Goal: Contribute content: Add original content to the website for others to see

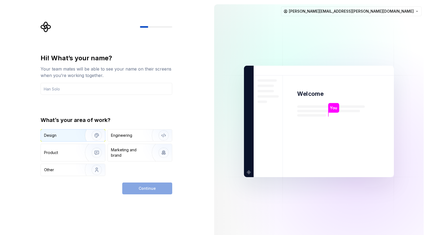
click at [84, 132] on img "button" at bounding box center [93, 135] width 34 height 36
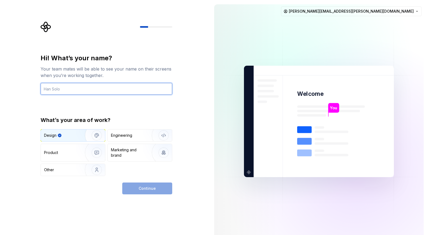
click at [93, 89] on input "text" at bounding box center [107, 89] width 132 height 12
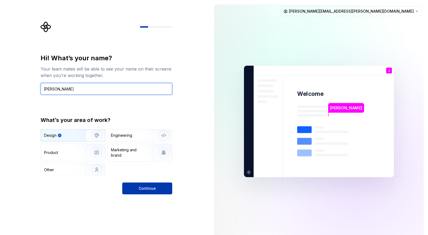
type input "Josh"
click at [142, 186] on span "Continue" at bounding box center [147, 187] width 17 height 5
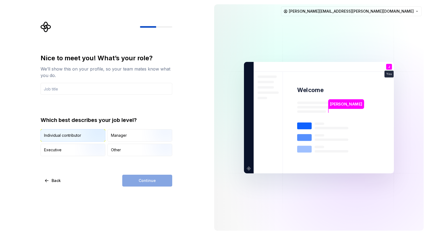
click at [93, 133] on img "button" at bounding box center [92, 142] width 34 height 36
click at [161, 179] on div "Continue" at bounding box center [147, 180] width 50 height 12
click at [99, 87] on input "text" at bounding box center [107, 89] width 132 height 12
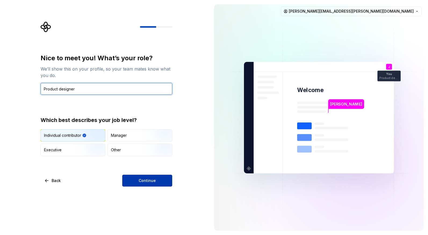
type input "Product designer"
click at [148, 178] on span "Continue" at bounding box center [147, 180] width 17 height 5
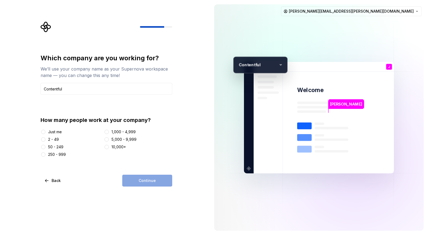
type input "Contentful"
click at [45, 153] on button "250 - 999" at bounding box center [43, 154] width 4 height 4
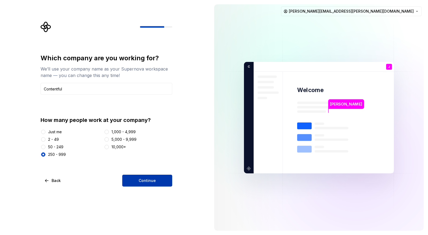
click at [144, 181] on span "Continue" at bounding box center [147, 180] width 17 height 5
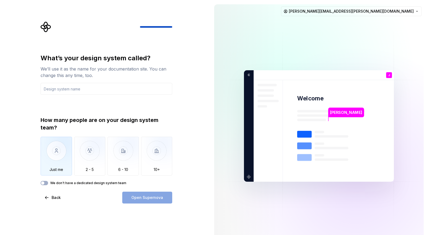
click at [66, 151] on img "button" at bounding box center [56, 155] width 31 height 36
click at [77, 87] on input "text" at bounding box center [107, 89] width 132 height 12
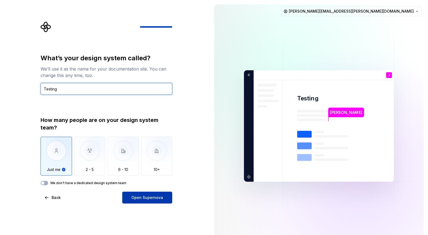
type input "Testing"
click at [152, 196] on span "Open Supernova" at bounding box center [147, 197] width 32 height 5
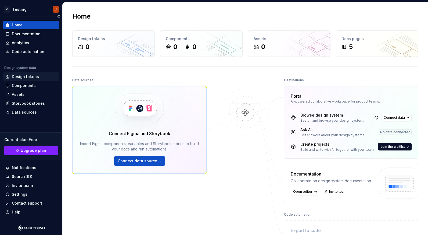
click at [33, 75] on div "Design tokens" at bounding box center [25, 76] width 27 height 5
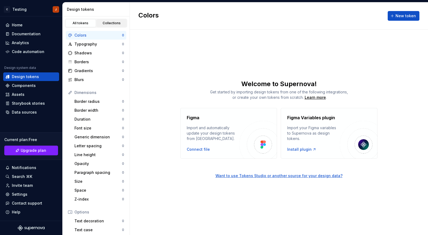
click at [107, 22] on div "Collections" at bounding box center [111, 23] width 27 height 4
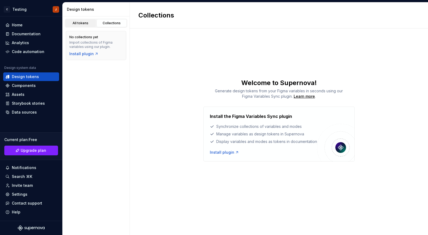
click at [86, 24] on div "All tokens" at bounding box center [80, 23] width 27 height 4
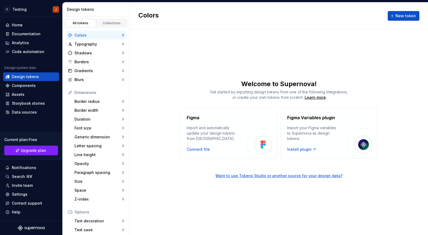
click at [88, 35] on div "Colors" at bounding box center [98, 35] width 48 height 5
click at [88, 44] on div "Typography" at bounding box center [98, 43] width 48 height 5
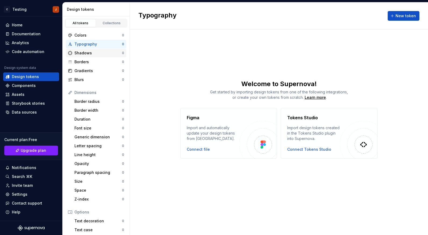
click at [88, 52] on div "Shadows" at bounding box center [98, 52] width 48 height 5
click at [87, 63] on div "Borders" at bounding box center [98, 61] width 48 height 5
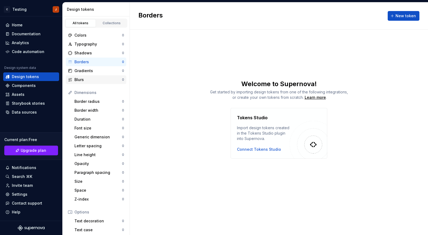
click at [86, 76] on div "Blurs 0" at bounding box center [96, 79] width 60 height 9
click at [86, 71] on div "Gradients" at bounding box center [98, 70] width 48 height 5
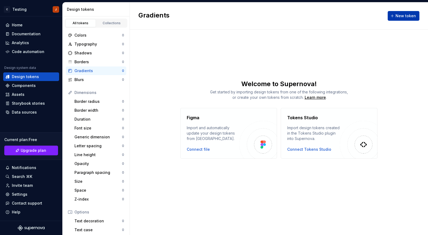
click at [403, 17] on span "New token" at bounding box center [406, 15] width 20 height 5
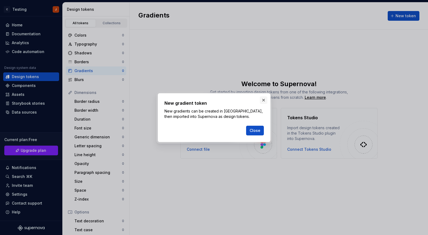
click at [265, 100] on button "button" at bounding box center [264, 100] width 8 height 8
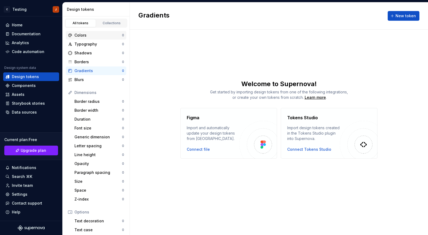
click at [90, 34] on div "Colors" at bounding box center [98, 35] width 48 height 5
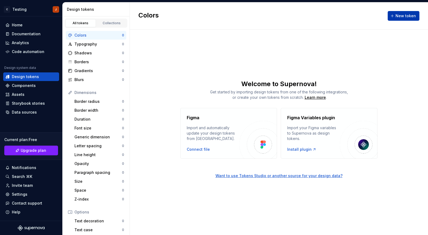
click at [399, 18] on span "New token" at bounding box center [406, 15] width 20 height 5
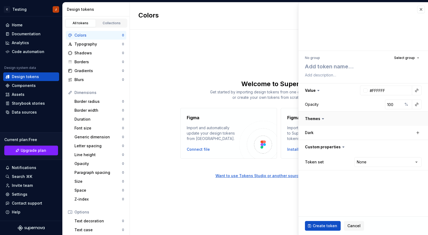
click at [318, 120] on button "button" at bounding box center [364, 119] width 130 height 14
click at [416, 131] on button "button" at bounding box center [418, 133] width 8 height 8
click at [364, 130] on button "button" at bounding box center [364, 133] width 10 height 10
click at [94, 45] on div "Typography" at bounding box center [98, 43] width 48 height 5
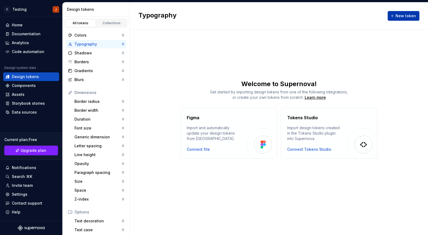
click at [409, 13] on span "New token" at bounding box center [406, 15] width 20 height 5
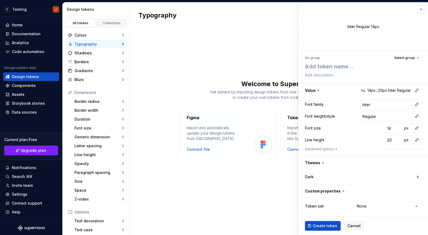
click at [419, 9] on button "button" at bounding box center [421, 10] width 8 height 8
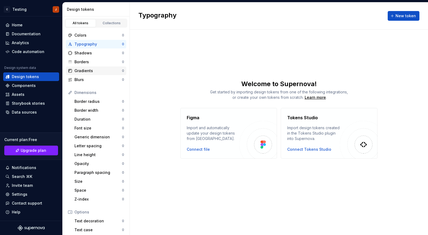
click at [102, 68] on div "Gradients" at bounding box center [98, 70] width 48 height 5
click at [93, 78] on div "Blurs" at bounding box center [98, 79] width 48 height 5
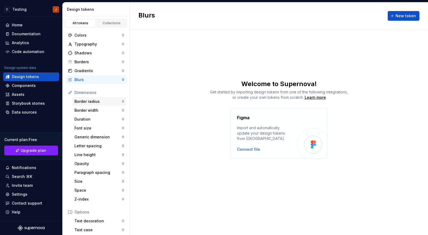
click at [93, 104] on div "Border radius 0" at bounding box center [99, 101] width 54 height 9
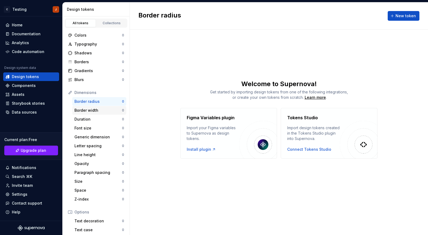
click at [94, 110] on div "Border width" at bounding box center [98, 109] width 48 height 5
click at [93, 119] on div "Duration" at bounding box center [98, 118] width 48 height 5
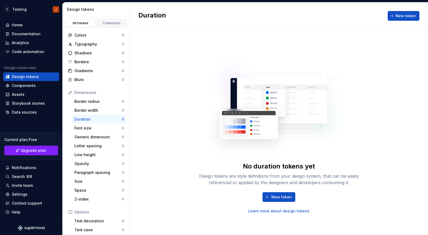
click at [92, 123] on div "Duration 0" at bounding box center [99, 119] width 54 height 9
click at [92, 128] on div "Font size" at bounding box center [98, 127] width 48 height 5
click at [92, 135] on div "Generic dimension" at bounding box center [98, 136] width 48 height 5
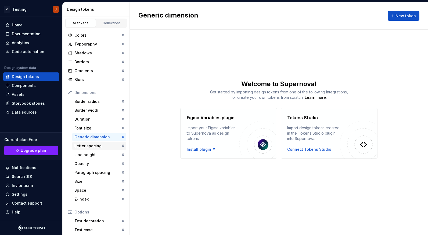
click at [92, 144] on div "Letter spacing" at bounding box center [98, 145] width 48 height 5
click at [91, 155] on div "Line height" at bounding box center [98, 154] width 48 height 5
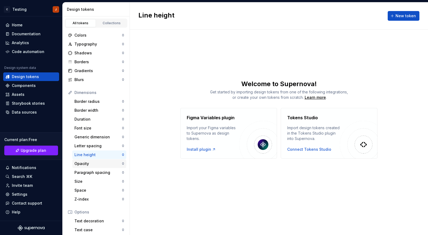
click at [91, 162] on div "Opacity" at bounding box center [98, 163] width 48 height 5
click at [91, 169] on div "Paragraph spacing 0" at bounding box center [99, 172] width 54 height 9
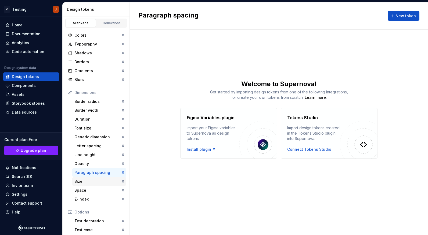
click at [88, 182] on div "Size" at bounding box center [98, 180] width 48 height 5
click at [89, 191] on div "Space" at bounding box center [98, 189] width 48 height 5
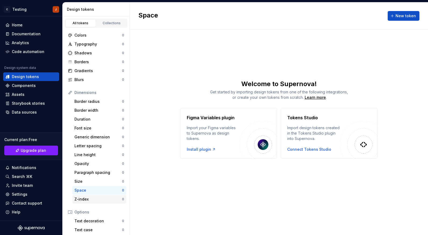
click at [89, 198] on div "Z-index" at bounding box center [98, 198] width 48 height 5
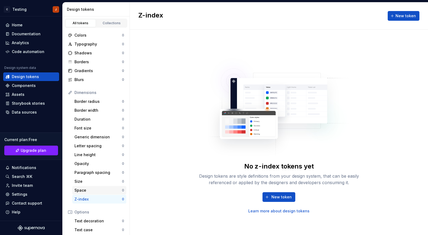
click at [89, 192] on div "Space" at bounding box center [98, 189] width 48 height 5
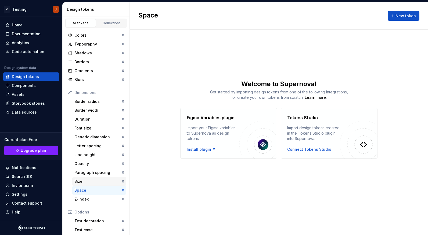
click at [89, 183] on div "Size" at bounding box center [98, 180] width 48 height 5
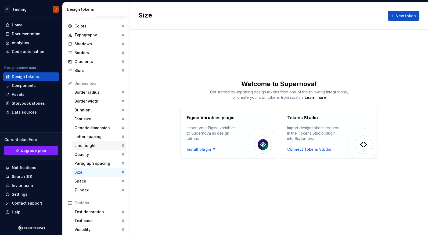
scroll to position [12, 0]
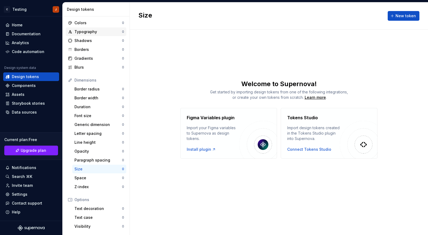
click at [94, 28] on div "Typography 0" at bounding box center [96, 31] width 60 height 9
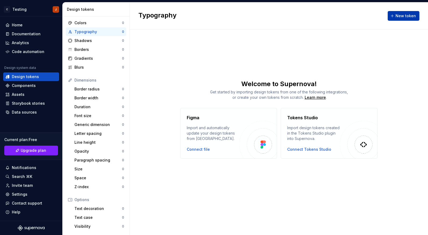
click at [394, 14] on button "New token" at bounding box center [404, 16] width 32 height 10
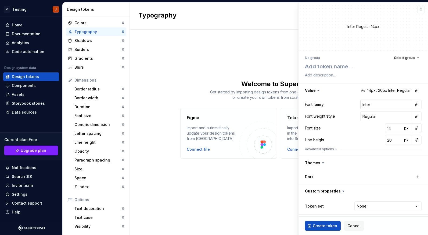
scroll to position [1, 0]
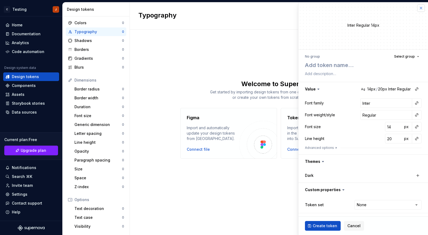
click at [421, 8] on button "button" at bounding box center [421, 8] width 8 height 8
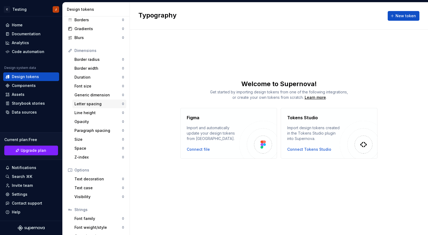
scroll to position [60, 0]
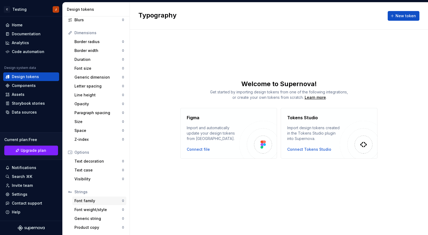
click at [101, 200] on div "Font family" at bounding box center [98, 200] width 48 height 5
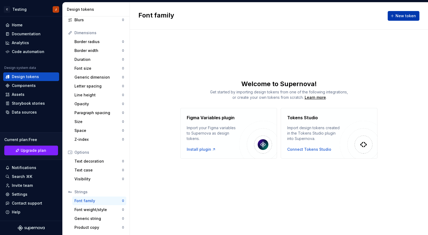
click at [400, 16] on span "New token" at bounding box center [406, 15] width 20 height 5
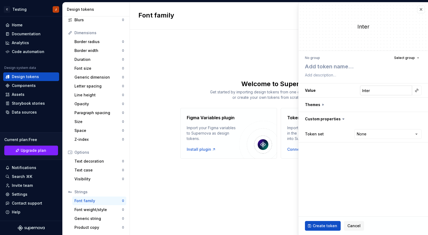
click at [375, 90] on input "Inter" at bounding box center [386, 90] width 52 height 10
type textarea "*"
click at [371, 131] on html "C Testing J Home Documentation Analytics Code automation Design system data Des…" at bounding box center [214, 117] width 428 height 235
select select "**********"
click at [408, 55] on button "Select group" at bounding box center [407, 58] width 30 height 8
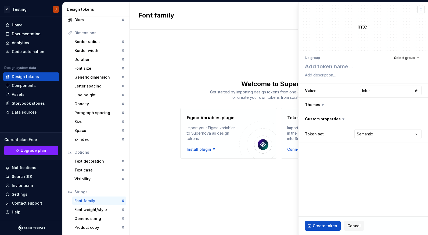
click at [422, 8] on button "button" at bounding box center [421, 10] width 8 height 8
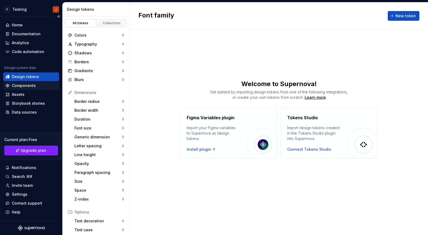
click at [30, 83] on div "Components" at bounding box center [24, 85] width 24 height 5
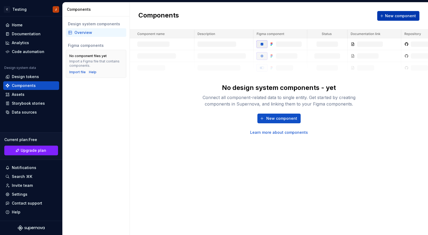
click at [386, 13] on button "New component" at bounding box center [398, 16] width 42 height 10
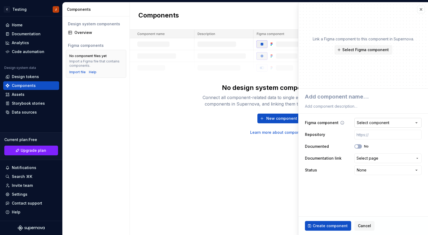
click at [384, 123] on div "Select component" at bounding box center [373, 122] width 33 height 5
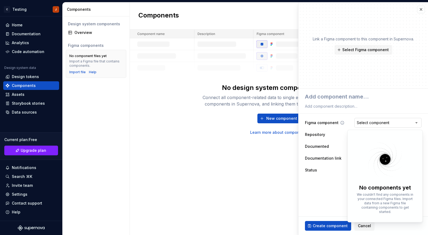
click at [384, 123] on html "**********" at bounding box center [214, 117] width 428 height 235
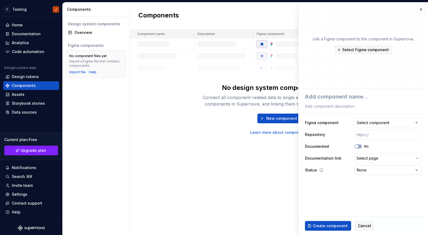
click at [382, 172] on html "**********" at bounding box center [214, 117] width 428 height 235
click at [419, 11] on button "button" at bounding box center [421, 10] width 8 height 8
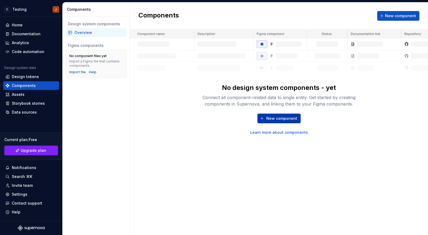
click at [270, 118] on span "New component" at bounding box center [281, 118] width 31 height 5
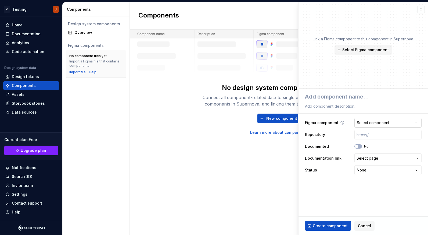
click at [364, 121] on div "Select component" at bounding box center [373, 122] width 33 height 5
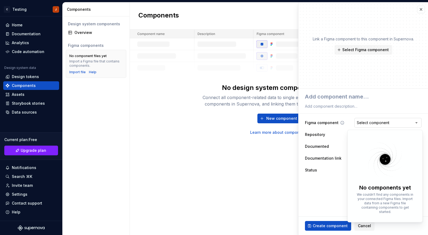
click at [364, 121] on html "**********" at bounding box center [214, 117] width 428 height 235
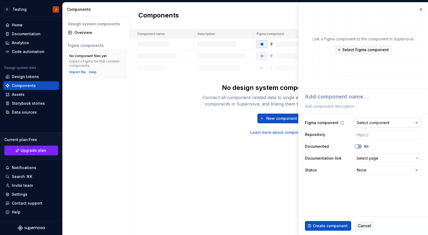
click at [363, 123] on div "Select component" at bounding box center [373, 122] width 33 height 5
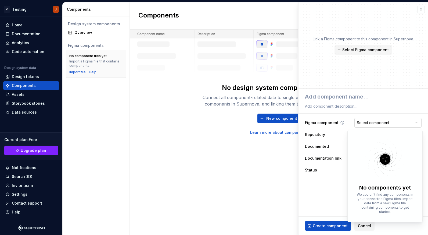
click at [363, 123] on html "**********" at bounding box center [214, 117] width 428 height 235
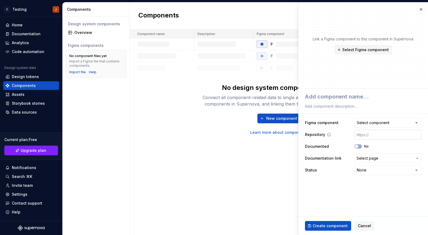
click at [370, 135] on input "text" at bounding box center [387, 135] width 67 height 10
click at [360, 148] on button "No" at bounding box center [358, 146] width 8 height 4
click at [357, 144] on div "Documented Yes" at bounding box center [363, 146] width 117 height 10
click at [359, 146] on span "button" at bounding box center [359, 146] width 3 height 3
click at [373, 158] on span "Select page" at bounding box center [368, 157] width 22 height 5
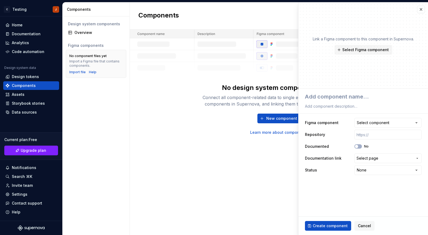
click at [373, 158] on html "**********" at bounding box center [214, 117] width 428 height 235
click at [372, 170] on html "**********" at bounding box center [214, 117] width 428 height 235
click at [361, 169] on html "**********" at bounding box center [214, 117] width 428 height 235
click at [337, 182] on html "**********" at bounding box center [214, 117] width 428 height 235
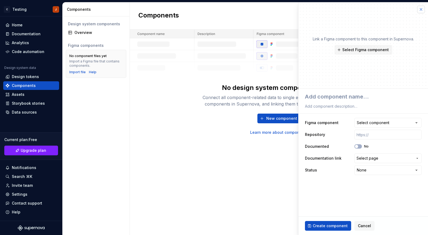
click at [421, 12] on button "button" at bounding box center [421, 10] width 8 height 8
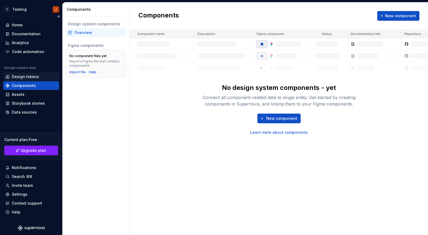
click at [29, 75] on div "Design tokens" at bounding box center [25, 76] width 27 height 5
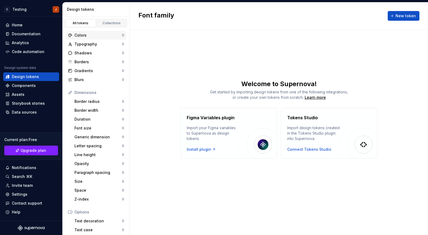
click at [112, 34] on div "Colors" at bounding box center [98, 35] width 48 height 5
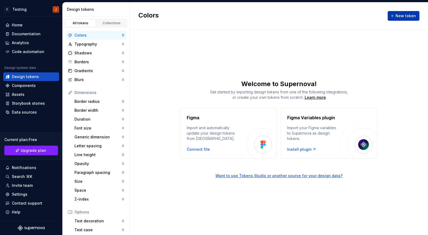
click at [401, 15] on span "New token" at bounding box center [406, 15] width 20 height 5
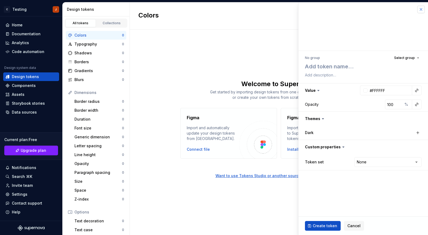
click at [421, 8] on button "button" at bounding box center [421, 10] width 8 height 8
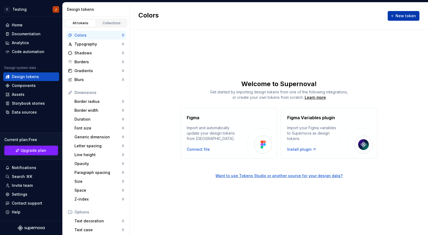
click at [398, 14] on span "New token" at bounding box center [406, 15] width 20 height 5
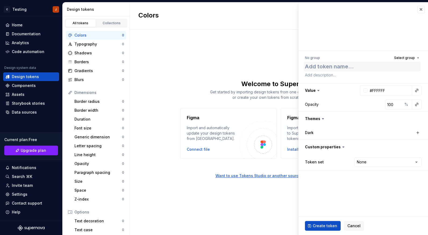
type textarea "*"
type textarea "P"
type textarea "*"
type textarea "Pr"
type textarea "*"
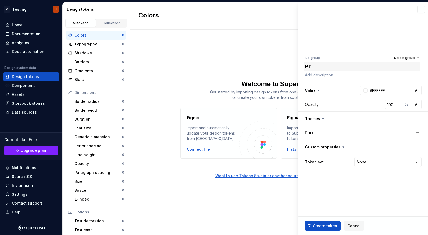
type textarea "Pri"
type textarea "*"
type textarea "Prim"
type textarea "*"
type textarea "Prima"
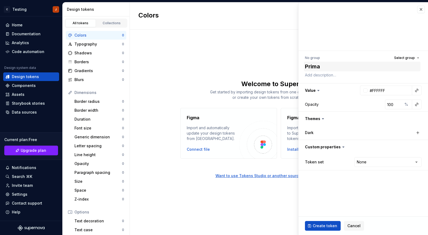
type textarea "*"
type textarea "Primar"
type textarea "*"
type textarea "Primary"
type textarea "*"
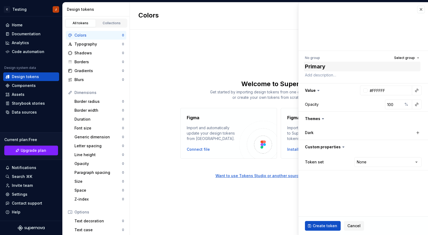
type textarea "Primary"
type textarea "*"
type textarea "Primary C"
type textarea "*"
type textarea "Primary CT"
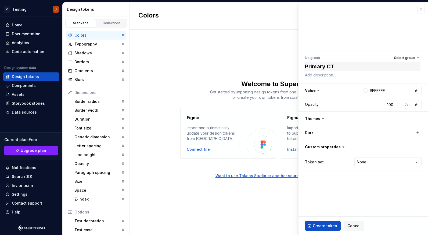
type textarea "*"
type textarea "Primary CTA"
type textarea "*"
type textarea "Primary CTA'"
type textarea "*"
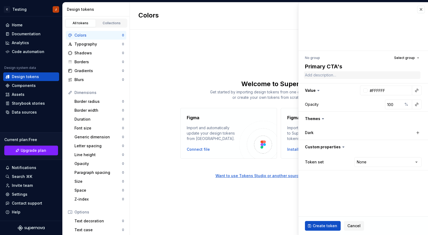
type textarea "Primary CTA's"
click at [331, 76] on textarea at bounding box center [362, 75] width 117 height 8
type textarea "*"
type textarea "U"
type textarea "*"
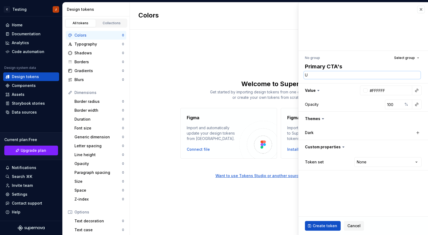
type textarea "Us"
type textarea "*"
type textarea "Use"
type textarea "*"
type textarea "Use"
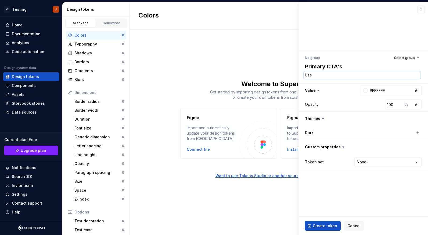
type textarea "*"
type textarea "Use f"
type textarea "*"
type textarea "Use fo"
type textarea "*"
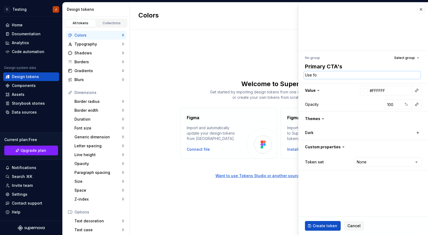
type textarea "Use for"
type textarea "*"
type textarea "Use for"
type textarea "*"
type textarea "Use for m"
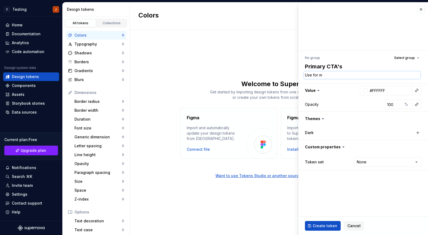
type textarea "*"
type textarea "Use for mo"
type textarea "*"
type textarea "Use for mos"
type textarea "*"
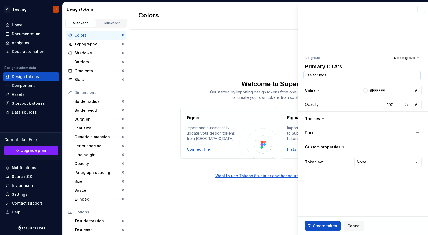
type textarea "Use for most"
type textarea "*"
type textarea "Use for most"
type textarea "*"
type textarea "Use for most br"
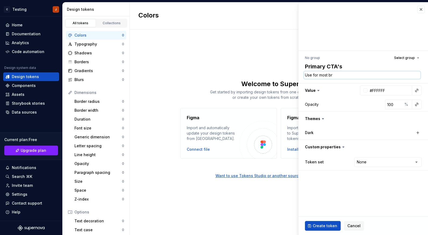
type textarea "*"
type textarea "Use for most bra"
type textarea "*"
type textarea "Use for most bran"
type textarea "*"
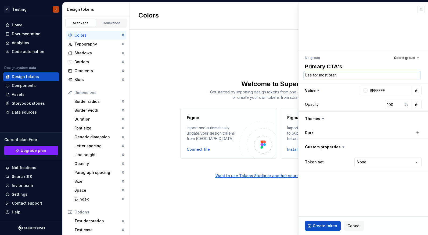
type textarea "Use for most brand"
type textarea "*"
type textarea "Use for most brand"
type textarea "*"
type textarea "Use for most brand r"
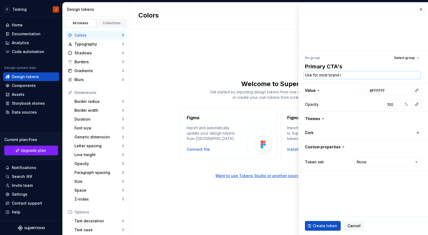
type textarea "*"
type textarea "Use for most brand re"
type textarea "*"
type textarea "Use for most brand rel"
type textarea "*"
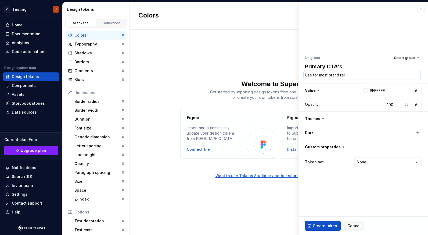
type textarea "Use for most brand rela"
type textarea "*"
type textarea "Use for most brand relae"
type textarea "*"
type textarea "Use for most brand rela"
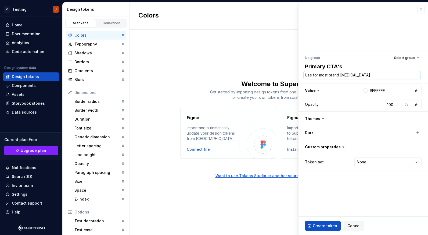
type textarea "*"
type textarea "Use for most brand relat"
type textarea "*"
type textarea "Use for most brand relate"
type textarea "*"
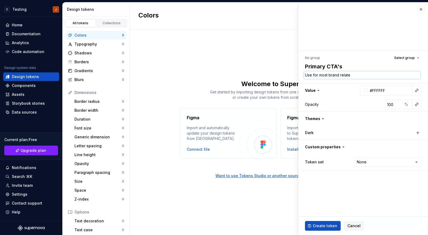
type textarea "Use for most brand related"
type textarea "*"
type textarea "Use for most brand related"
type textarea "*"
type textarea "Use for most brand related p"
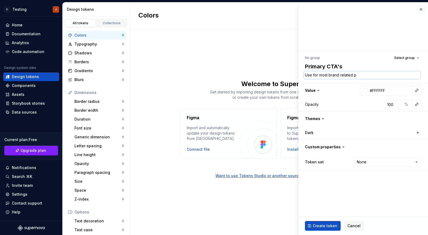
type textarea "*"
type textarea "Use for most brand related pr"
type textarea "*"
type textarea "Use for most brand related pri"
type textarea "*"
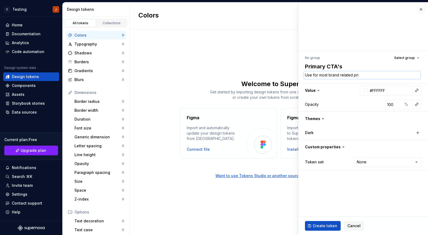
type textarea "Use for most brand related prim"
type textarea "*"
type textarea "Use for most brand related prima"
type textarea "*"
type textarea "Use for most brand related primar"
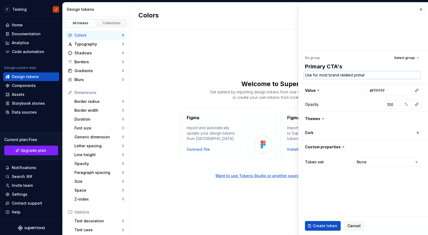
type textarea "*"
type textarea "Use for most brand related primary"
type textarea "*"
type textarea "Use for most brand related primary"
type textarea "*"
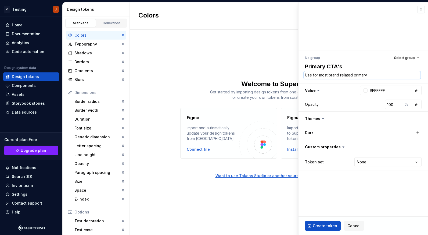
type textarea "Use for most brand related primary a"
type textarea "*"
type textarea "Use for most brand related primary ac"
type textarea "*"
type textarea "Use for most brand related primary acti"
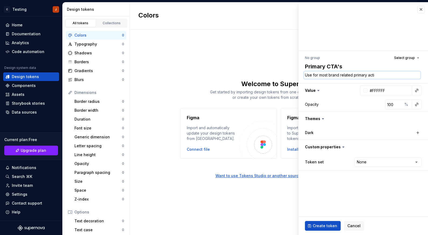
type textarea "*"
type textarea "Use for most brand related primary actio"
type textarea "*"
type textarea "Use for most brand related primary action"
type textarea "*"
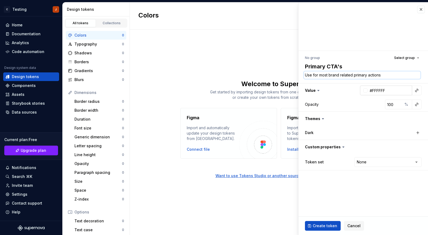
type textarea "Use for most brand related primary actions"
click at [365, 92] on div at bounding box center [365, 90] width 4 height 4
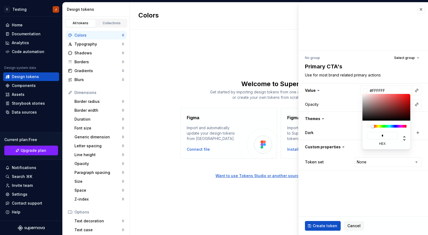
type input "**"
type input "#44DD44"
type input "***"
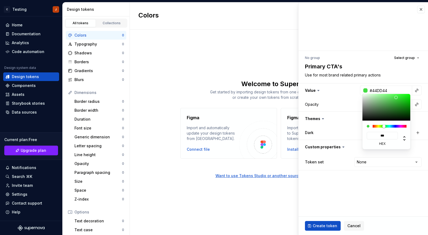
type textarea "*"
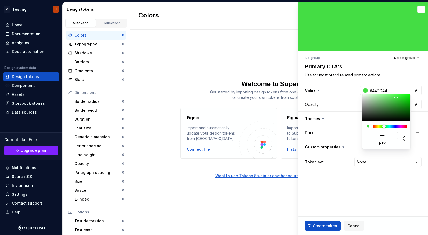
type input "*****"
type input "#4D4D4D"
type input "******"
type textarea "*"
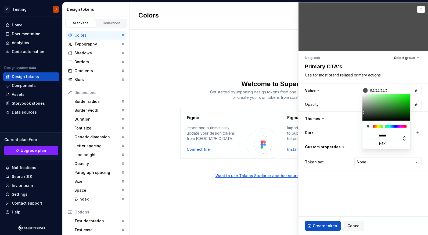
type input "*******"
click at [378, 127] on div at bounding box center [390, 126] width 34 height 3
type textarea "*"
click at [374, 126] on div at bounding box center [374, 125] width 3 height 3
type input "#E89A7A"
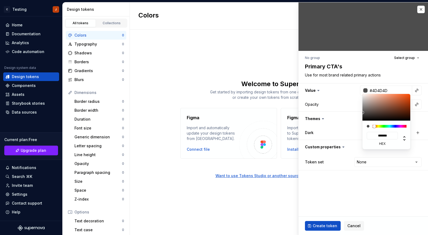
type input "*******"
type textarea "*"
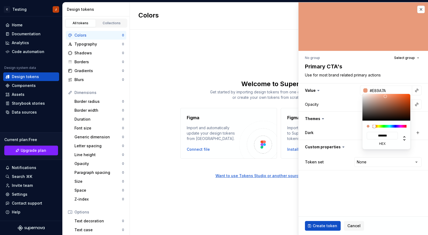
type input "#E89979"
type input "*******"
type input "#ED9A78"
type input "*******"
type input "#F29975"
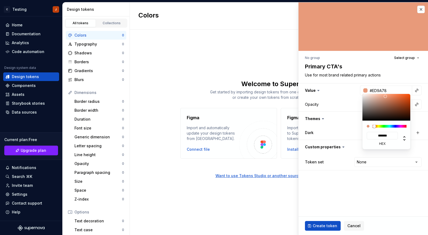
type input "*******"
type input "#F29874"
type input "*******"
type textarea "*"
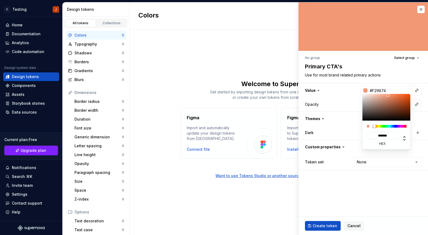
type input "#F29772"
type input "*******"
type input "#F29671"
type input "*******"
type input "#F29570"
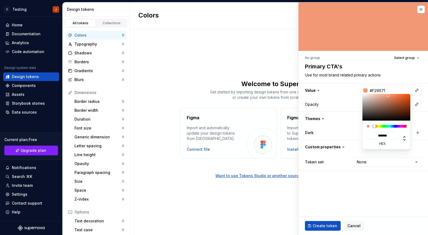
type input "*******"
type input "#F2926C"
type input "*******"
type input "#F29069"
type input "*******"
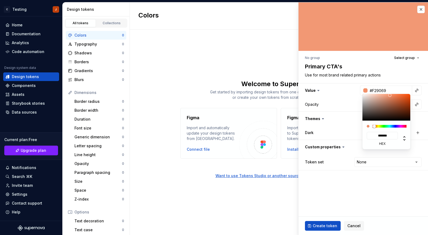
type textarea "*"
type input "#F28E66"
type input "*******"
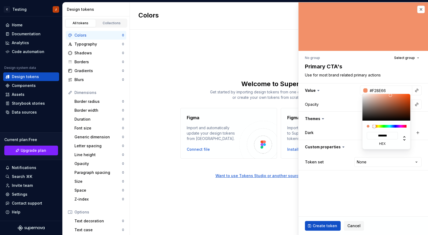
type input "#F28B62"
type input "*******"
type input "#F28A61"
type input "*******"
drag, startPoint x: 385, startPoint y: 96, endPoint x: 392, endPoint y: 95, distance: 6.3
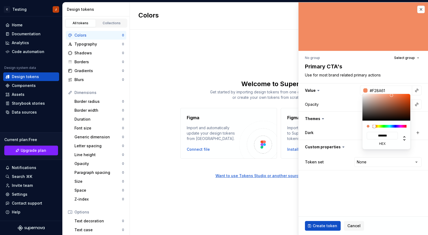
click at [392, 95] on div at bounding box center [387, 107] width 48 height 27
click at [332, 225] on html "C Testing J Home Documentation Analytics Code automation Design system data Des…" at bounding box center [214, 117] width 428 height 235
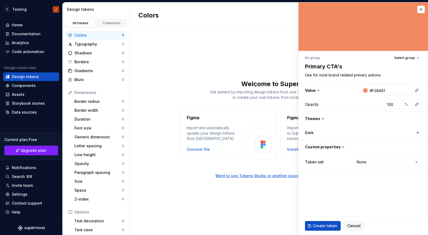
click at [346, 106] on html "C Testing J Home Documentation Analytics Code automation Design system data Des…" at bounding box center [214, 117] width 428 height 235
click at [394, 161] on html "C Testing J Home Documentation Analytics Code automation Design system data Des…" at bounding box center [214, 117] width 428 height 235
click at [387, 155] on html "C Testing J Home Documentation Analytics Code automation Design system data Des…" at bounding box center [214, 117] width 428 height 235
click at [332, 226] on span "Create token" at bounding box center [325, 225] width 24 height 5
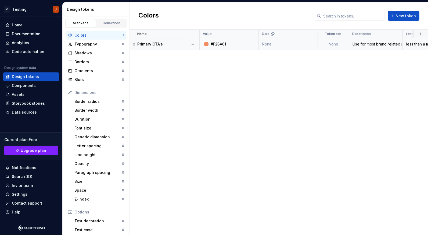
click at [333, 45] on td "None" at bounding box center [333, 44] width 31 height 12
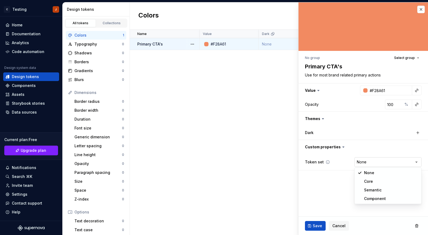
click at [380, 162] on html "C Testing J Home Documentation Analytics Code automation Design system data Des…" at bounding box center [214, 117] width 428 height 235
click at [340, 225] on html "C Testing J Home Documentation Analytics Code automation Design system data Des…" at bounding box center [214, 117] width 428 height 235
click at [340, 225] on span "Cancel" at bounding box center [338, 225] width 13 height 5
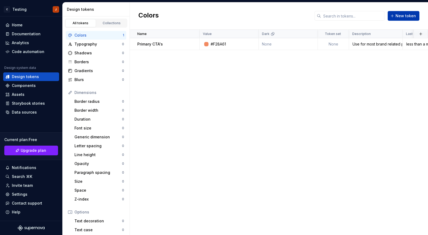
click at [402, 16] on span "New token" at bounding box center [406, 15] width 20 height 5
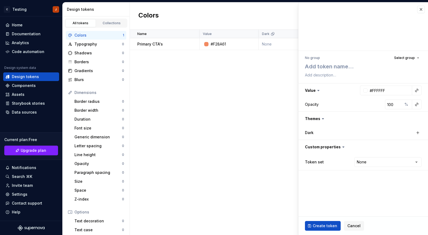
click at [318, 92] on icon at bounding box center [318, 90] width 5 height 5
click at [318, 90] on icon at bounding box center [319, 90] width 2 height 1
click at [345, 92] on button "button" at bounding box center [364, 90] width 130 height 14
click at [417, 90] on button "button" at bounding box center [417, 91] width 8 height 8
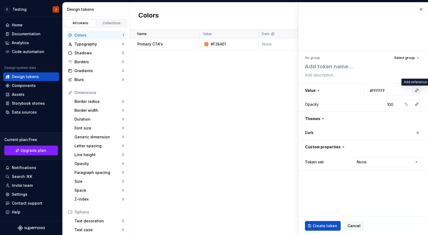
click at [417, 90] on html "C Testing J Home Documentation Analytics Code automation Design system data Des…" at bounding box center [214, 117] width 428 height 235
click at [417, 90] on button "button" at bounding box center [417, 91] width 8 height 8
click at [397, 102] on div "Primary CTA's" at bounding box center [377, 101] width 49 height 5
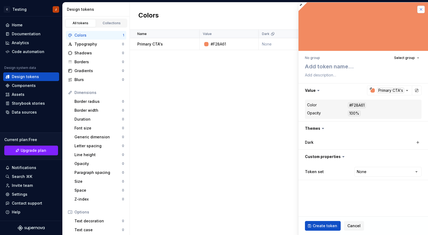
click at [420, 9] on button "button" at bounding box center [421, 10] width 8 height 8
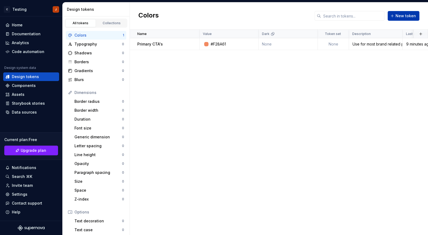
click at [398, 17] on span "New token" at bounding box center [406, 15] width 20 height 5
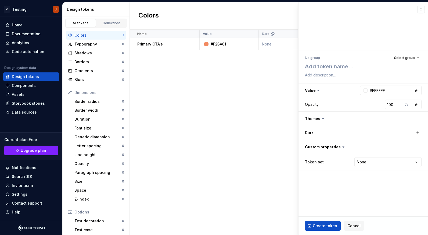
click at [398, 92] on input "#FFFFFF" at bounding box center [390, 90] width 45 height 10
click at [379, 91] on input "#FFFFFF" at bounding box center [390, 90] width 45 height 10
click at [364, 91] on div at bounding box center [365, 90] width 4 height 4
click at [365, 90] on html "C Testing J Home Documentation Analytics Code automation Design system data Des…" at bounding box center [214, 117] width 428 height 235
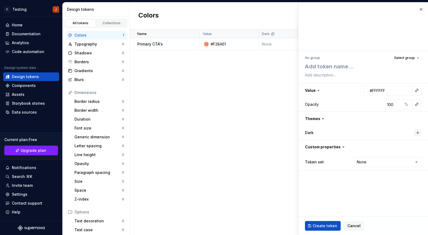
click at [418, 133] on button "button" at bounding box center [418, 133] width 8 height 8
click at [364, 132] on button "button" at bounding box center [364, 133] width 10 height 10
click at [419, 134] on button "button" at bounding box center [418, 133] width 8 height 8
click at [365, 131] on button "button" at bounding box center [364, 133] width 10 height 10
type textarea "*"
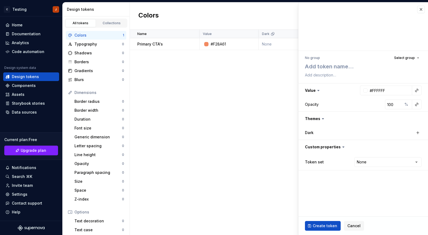
click at [239, 63] on div "Name Value Dark Token set Description Last updated Primary CTA's #F28A61 None N…" at bounding box center [279, 132] width 298 height 205
click at [418, 9] on button "button" at bounding box center [421, 10] width 8 height 8
